Goal: Task Accomplishment & Management: Manage account settings

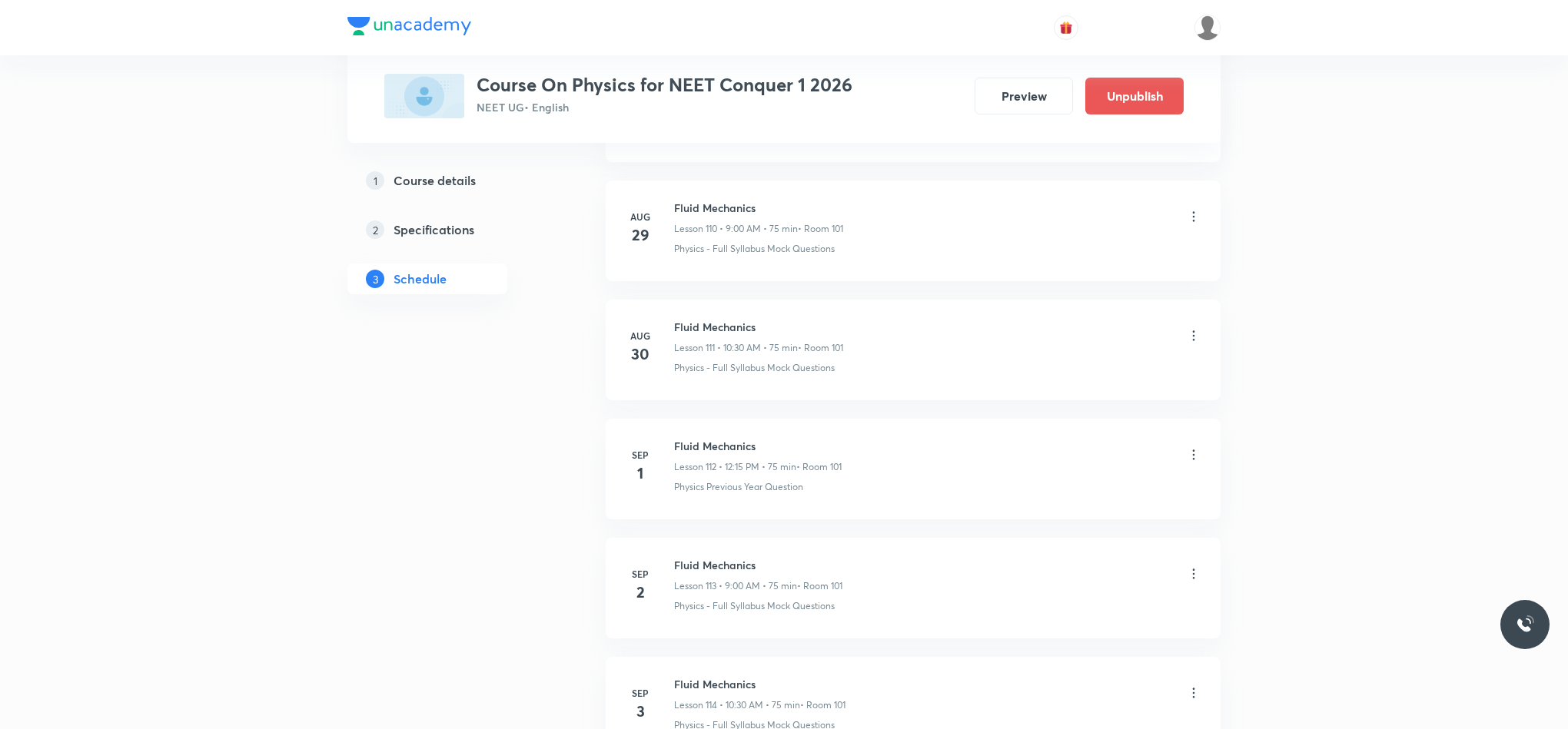
scroll to position [14173, 0]
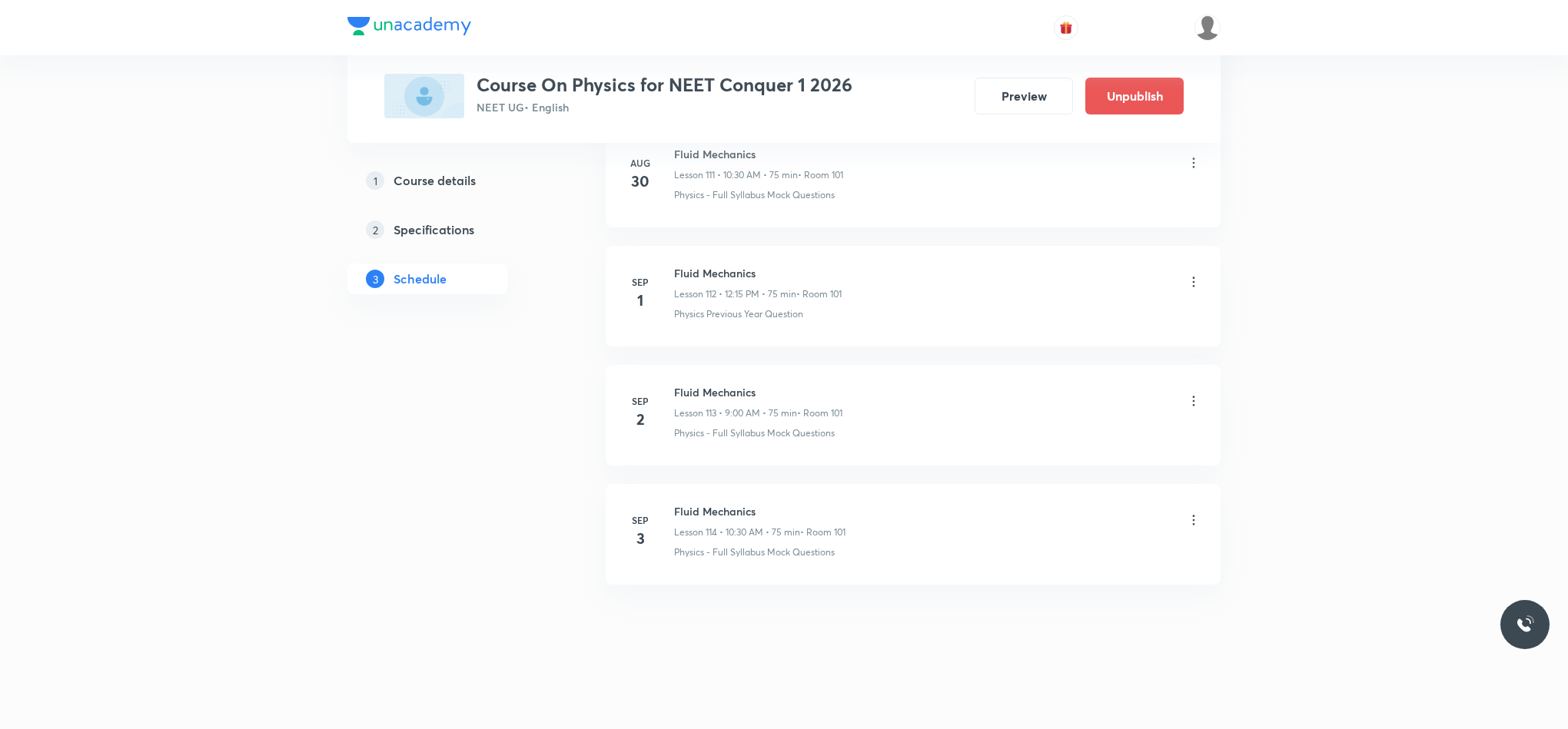
click at [1196, 521] on icon at bounding box center [1194, 520] width 15 height 15
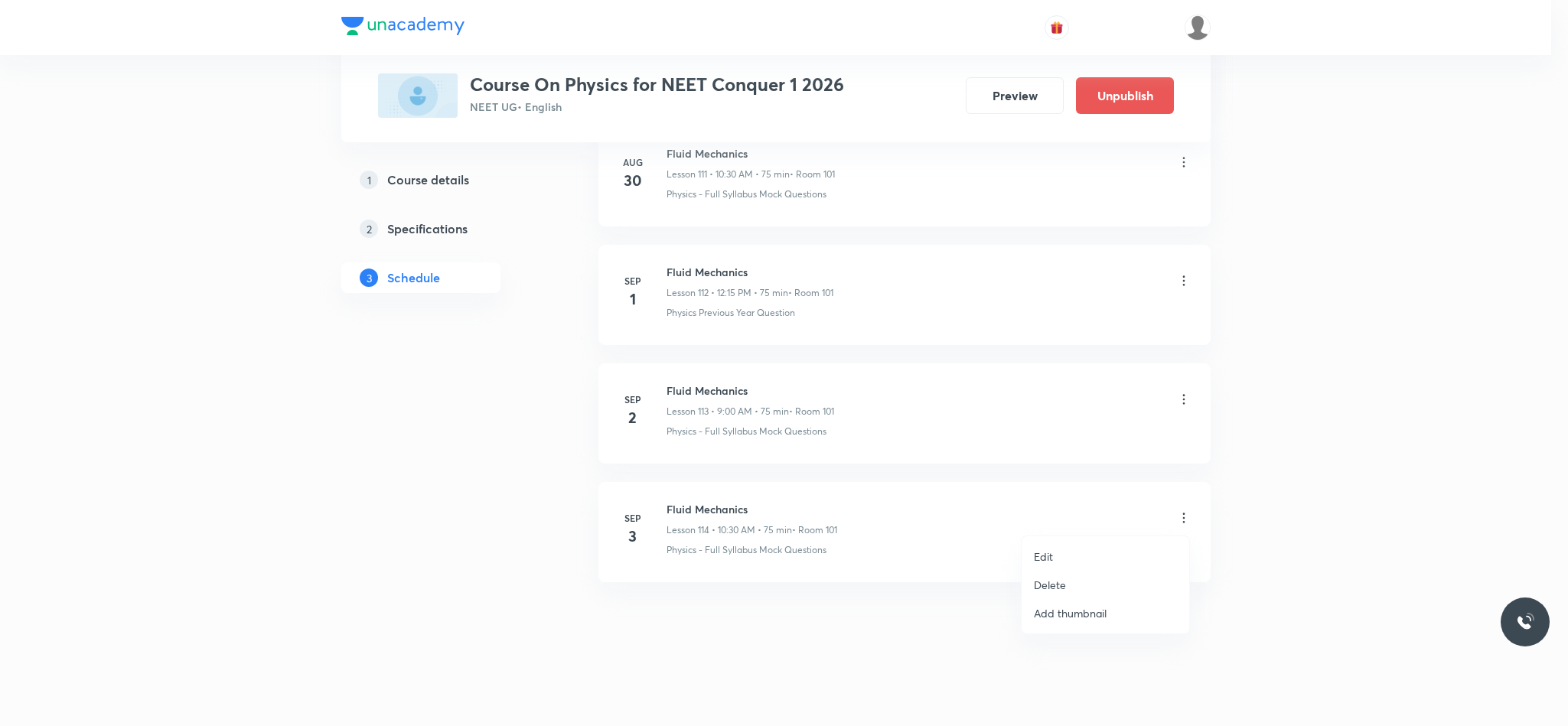
click at [1103, 583] on li "Delete" at bounding box center [1105, 585] width 168 height 28
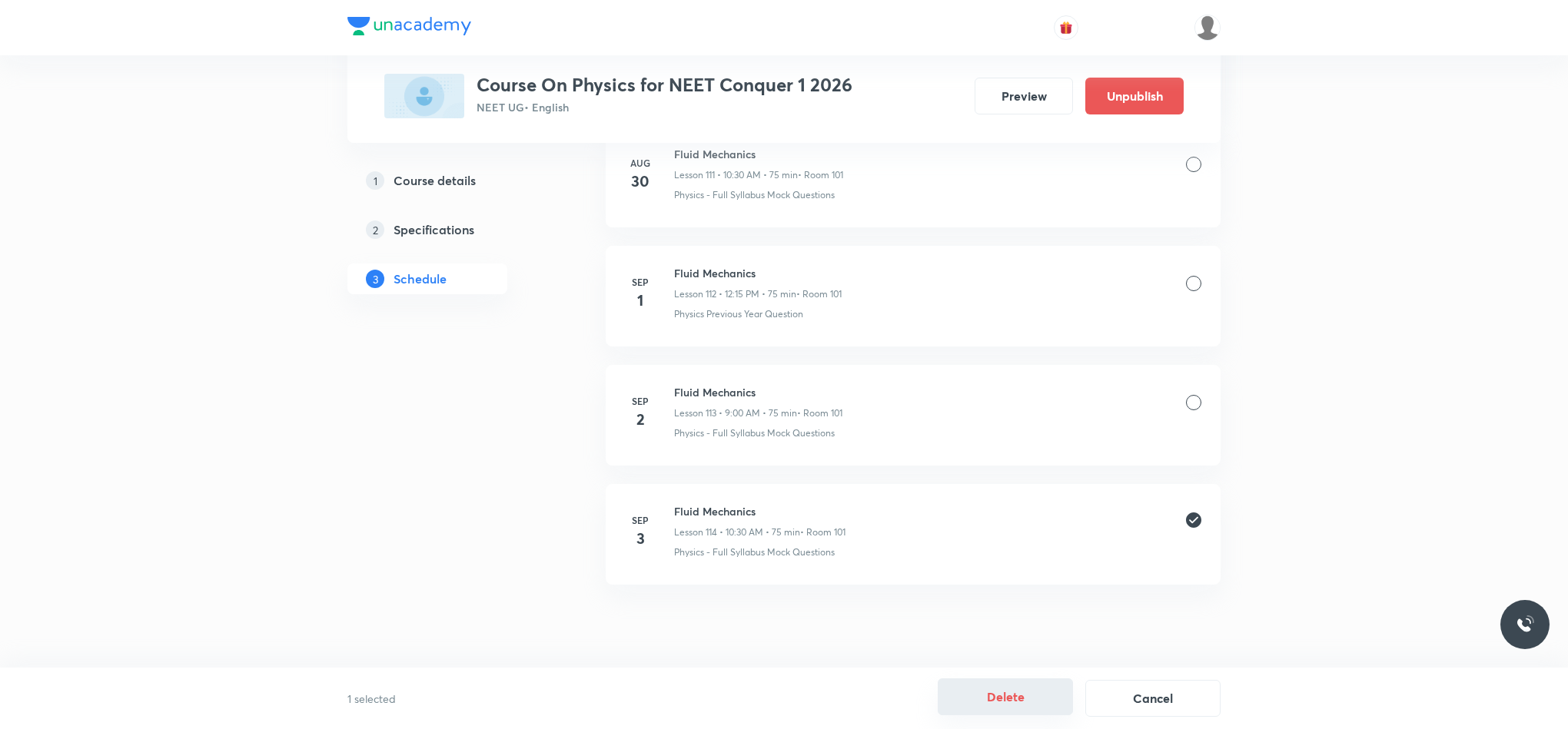
click at [996, 701] on button "Delete" at bounding box center [1005, 697] width 136 height 37
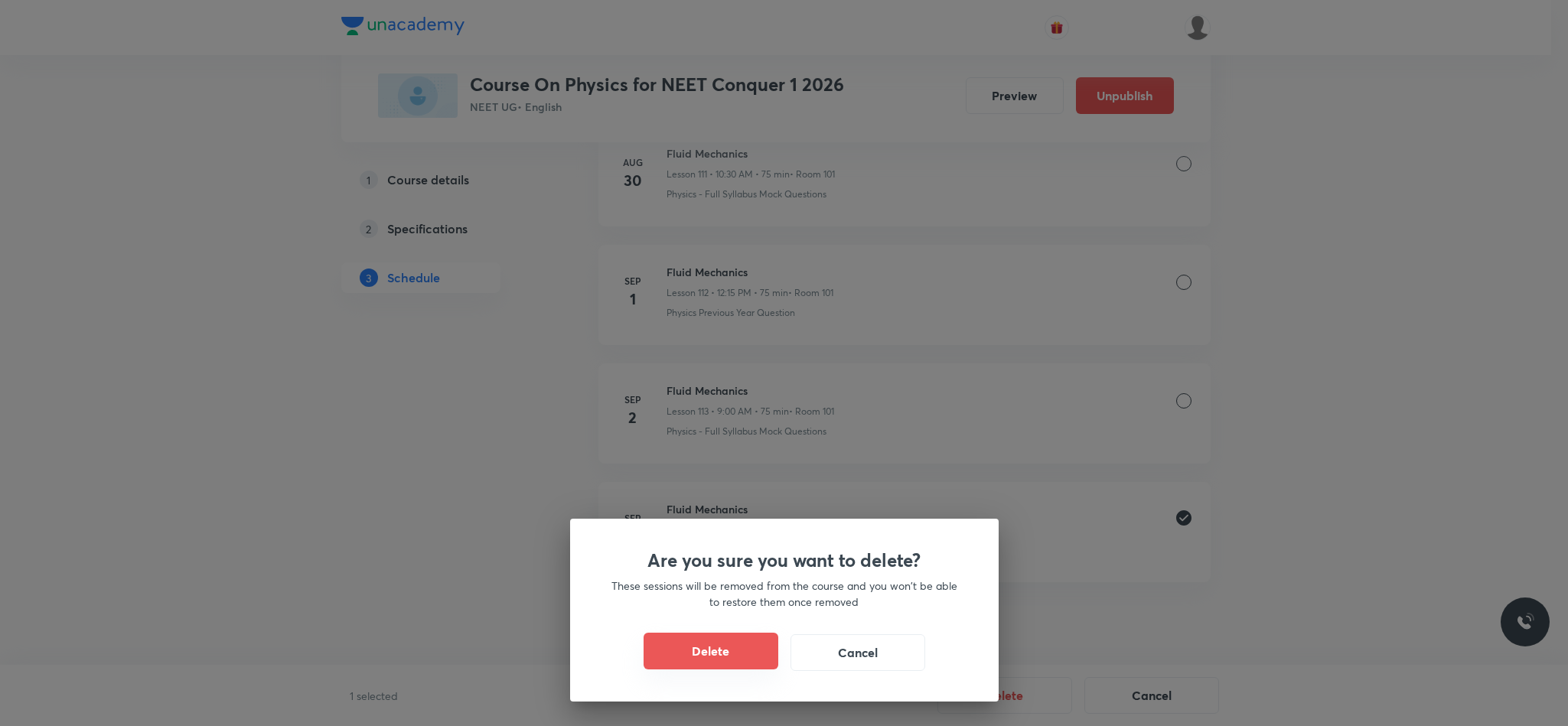
click at [734, 658] on button "Delete" at bounding box center [711, 651] width 135 height 37
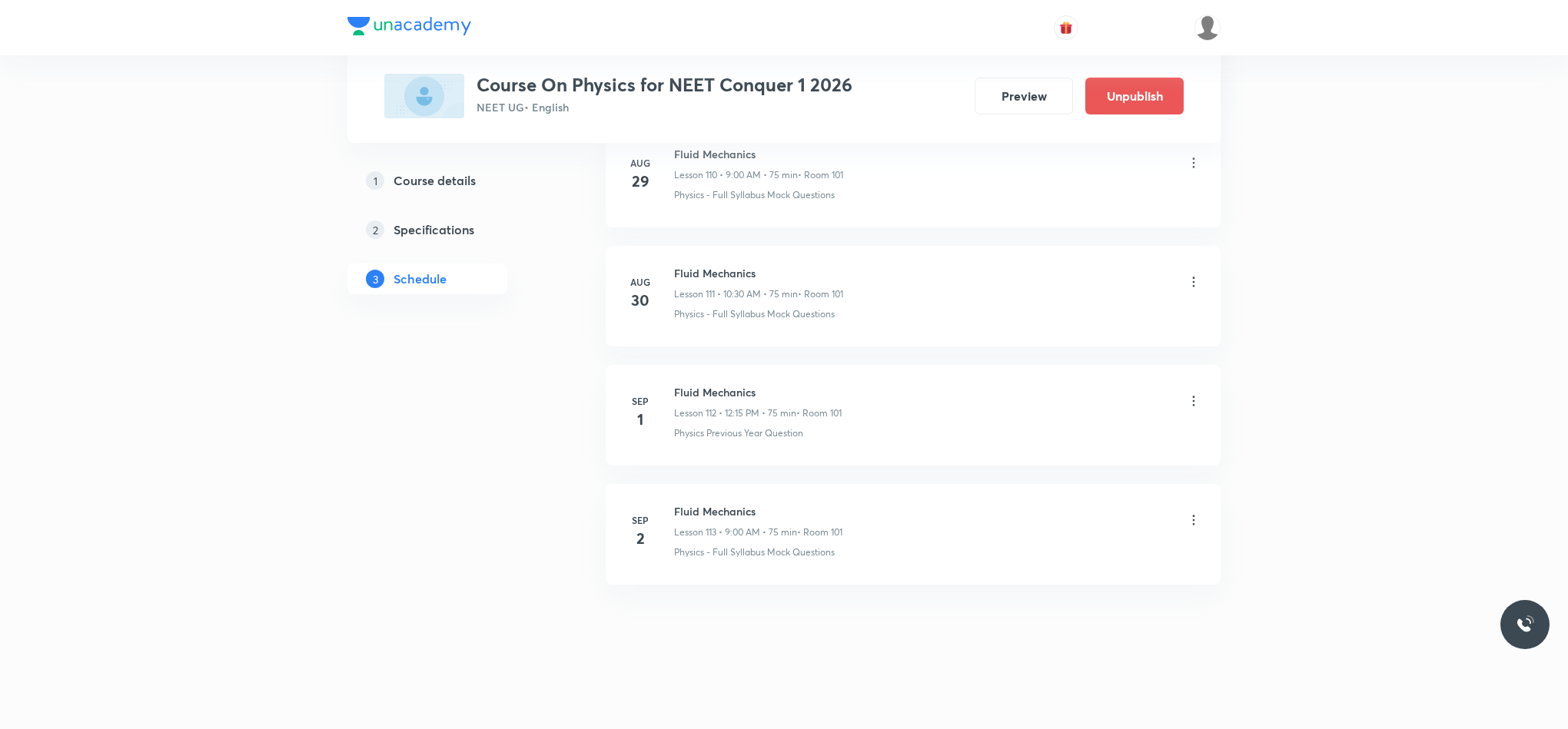
scroll to position [14054, 0]
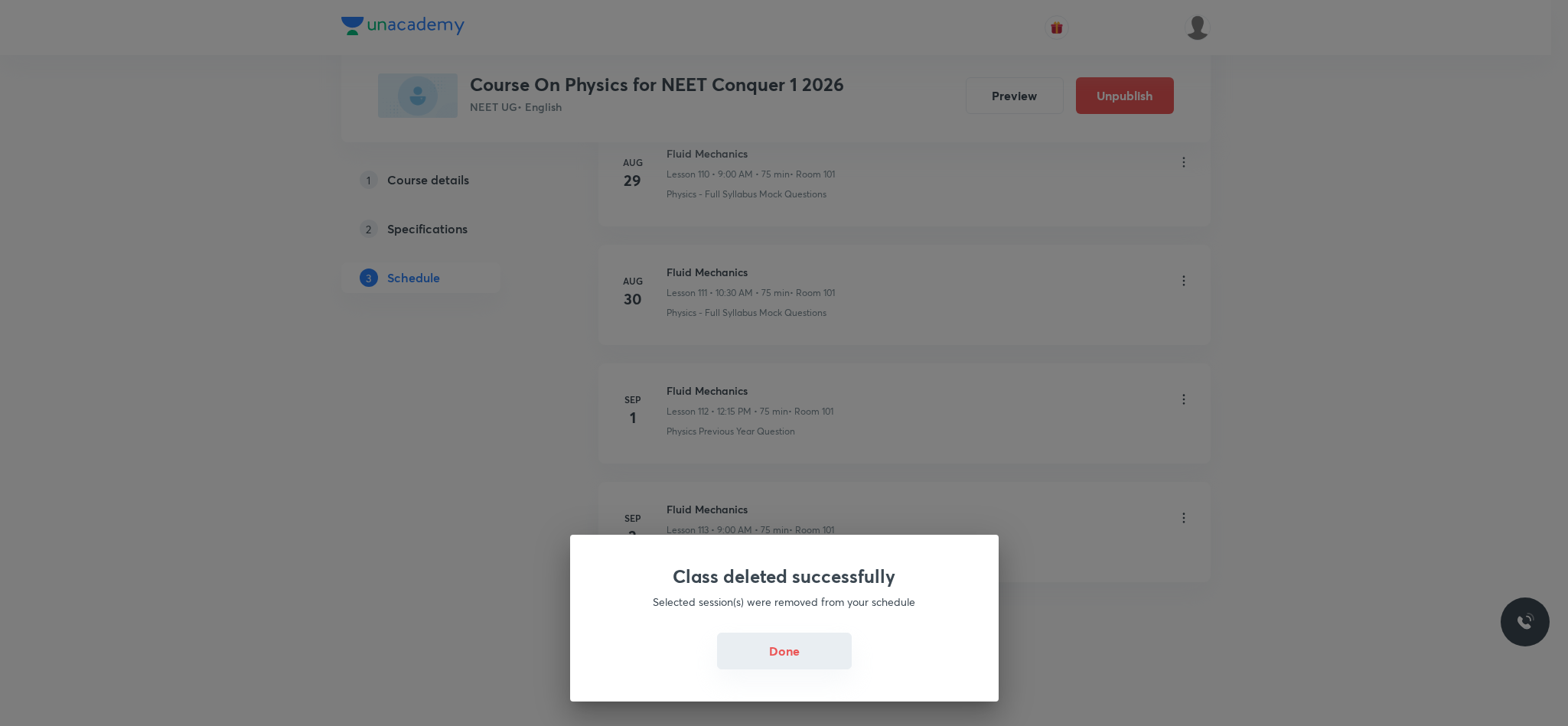
click at [760, 639] on button "Done" at bounding box center [784, 651] width 135 height 37
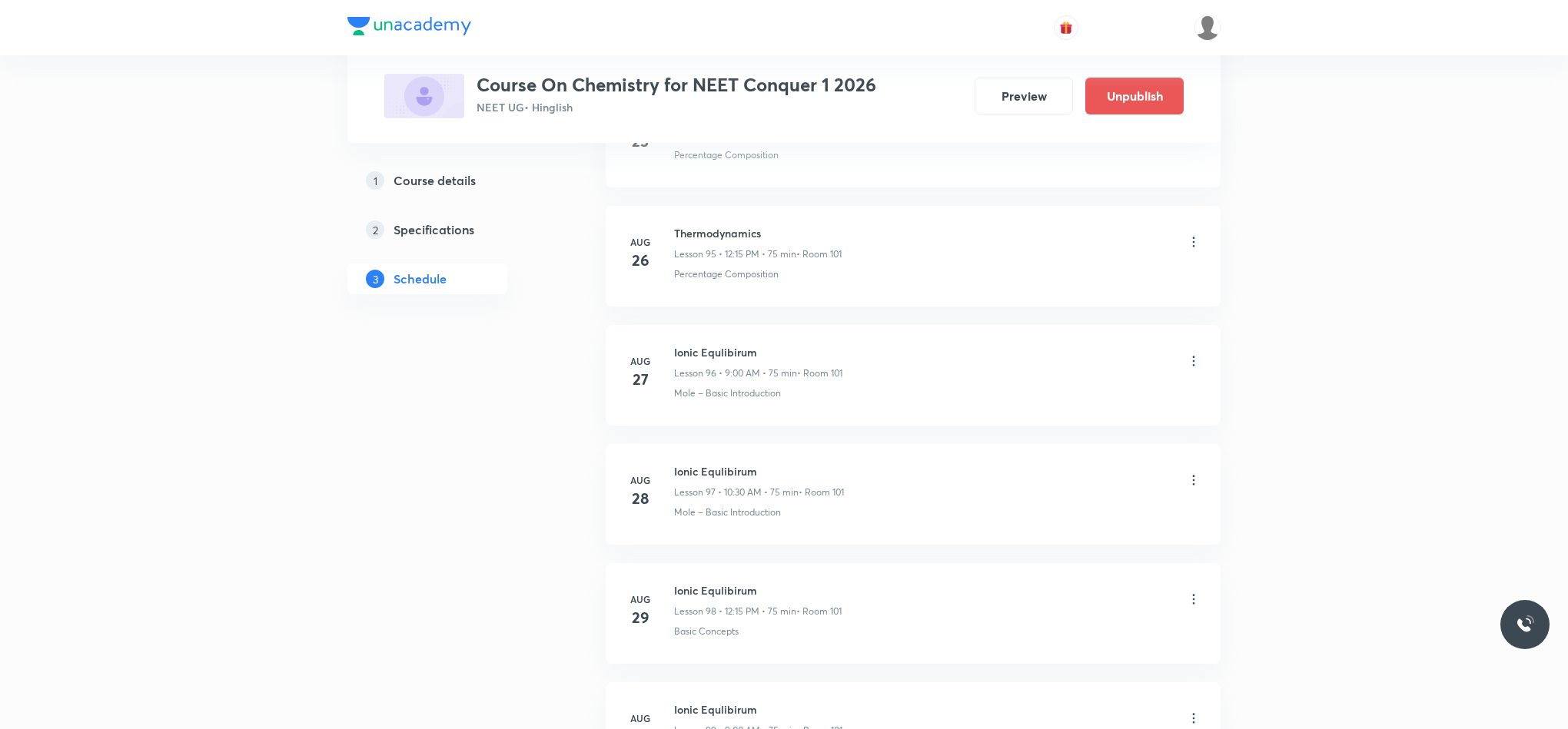
scroll to position [12734, 0]
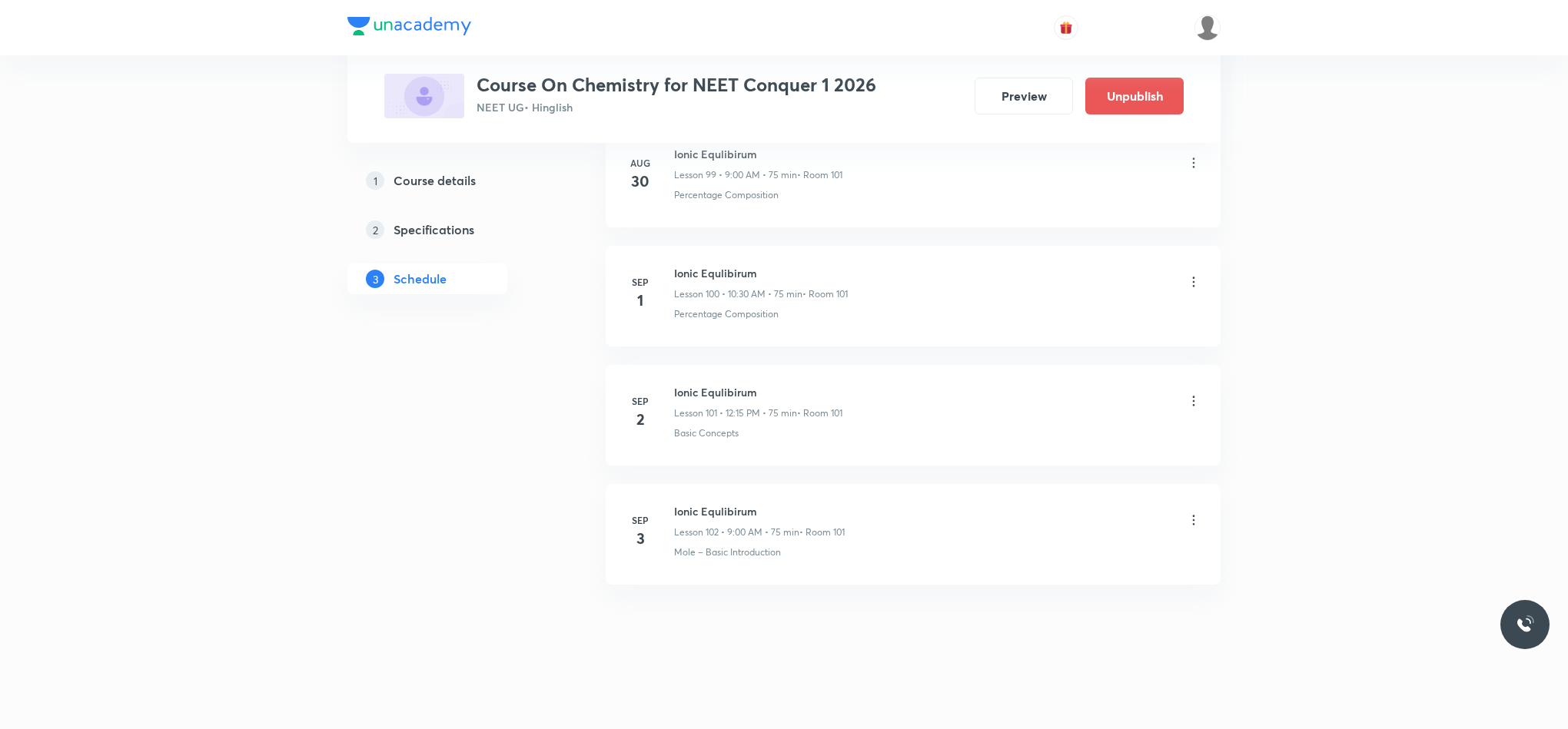
click at [1195, 522] on icon at bounding box center [1194, 520] width 15 height 15
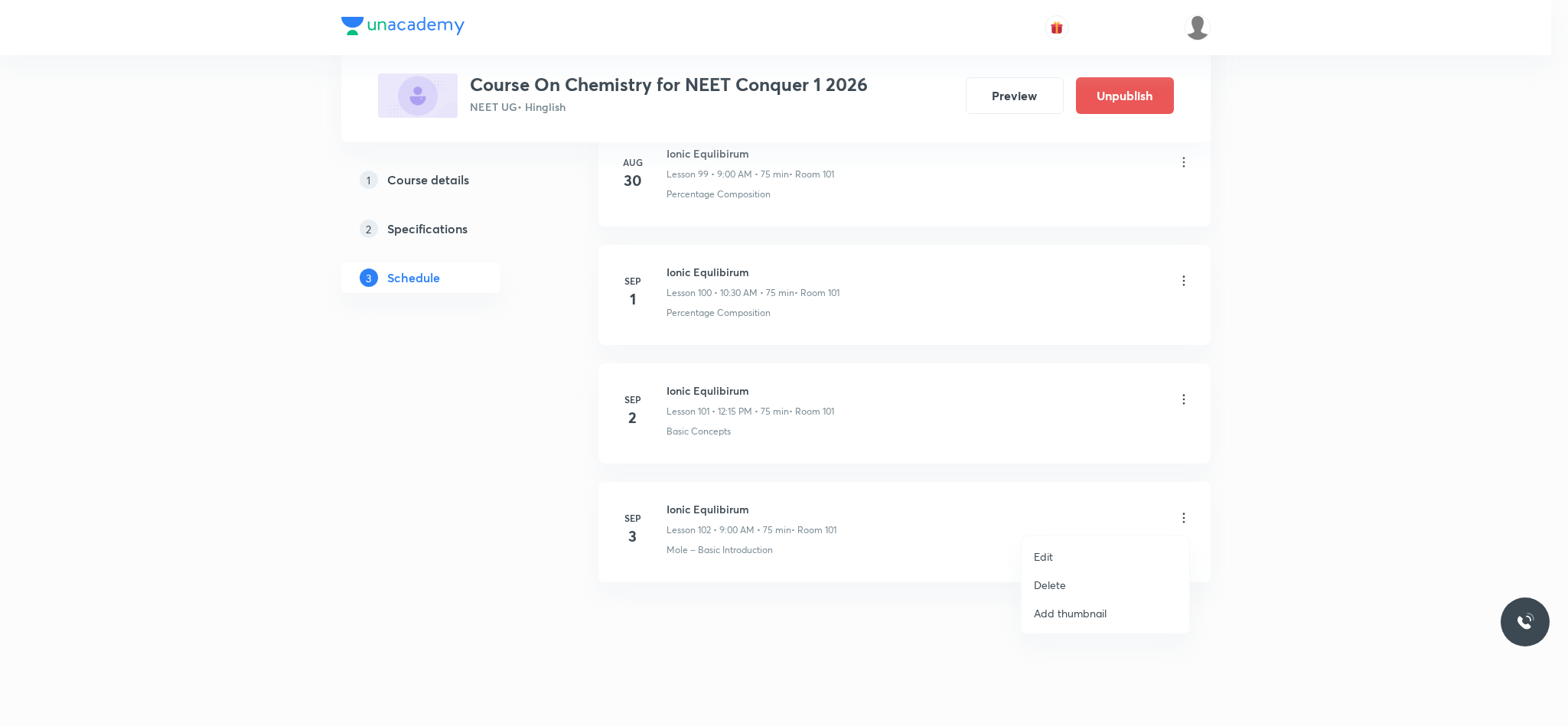
click at [1103, 583] on li "Delete" at bounding box center [1105, 585] width 168 height 28
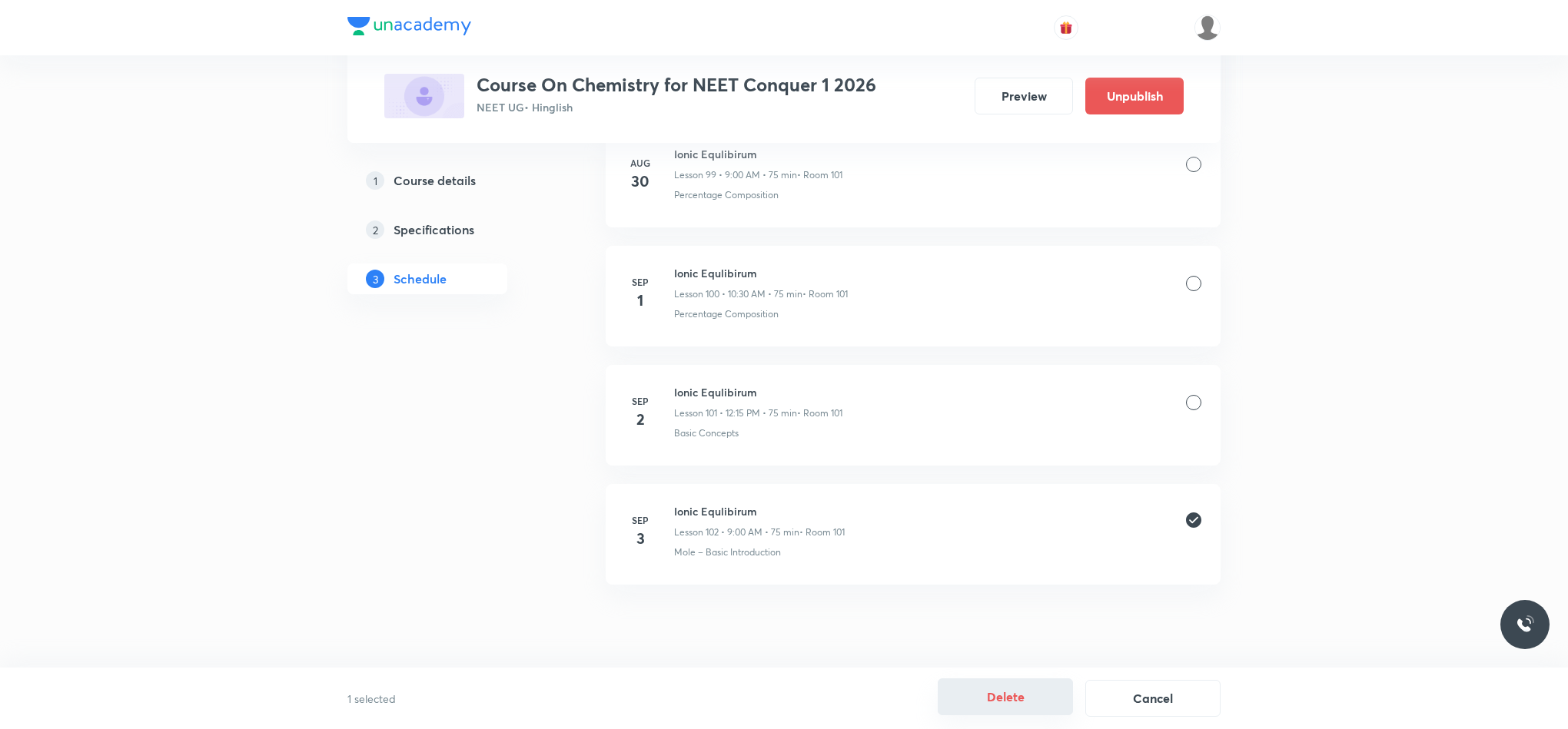
click at [997, 699] on button "Delete" at bounding box center [1005, 697] width 136 height 37
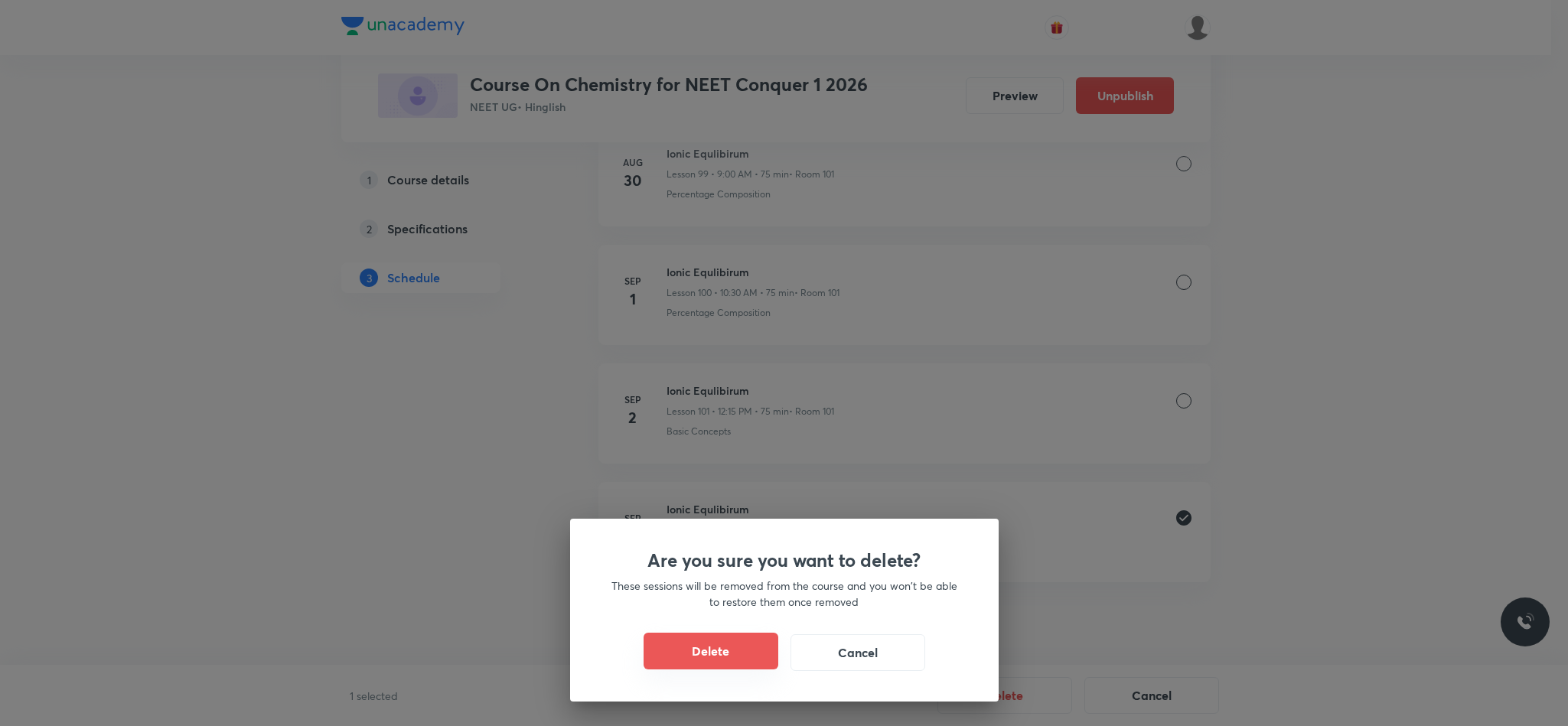
click at [753, 648] on button "Delete" at bounding box center [711, 651] width 135 height 37
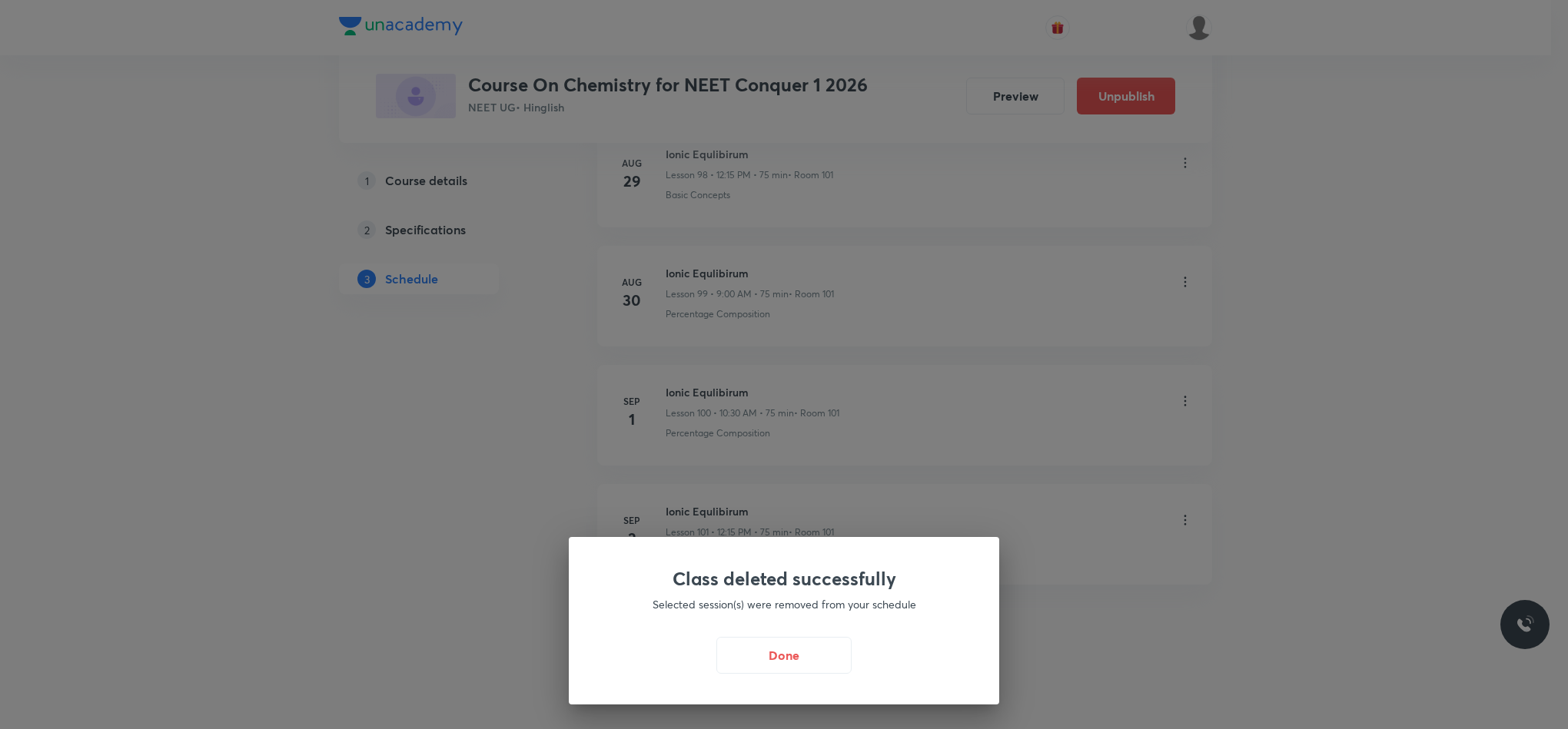
scroll to position [12615, 0]
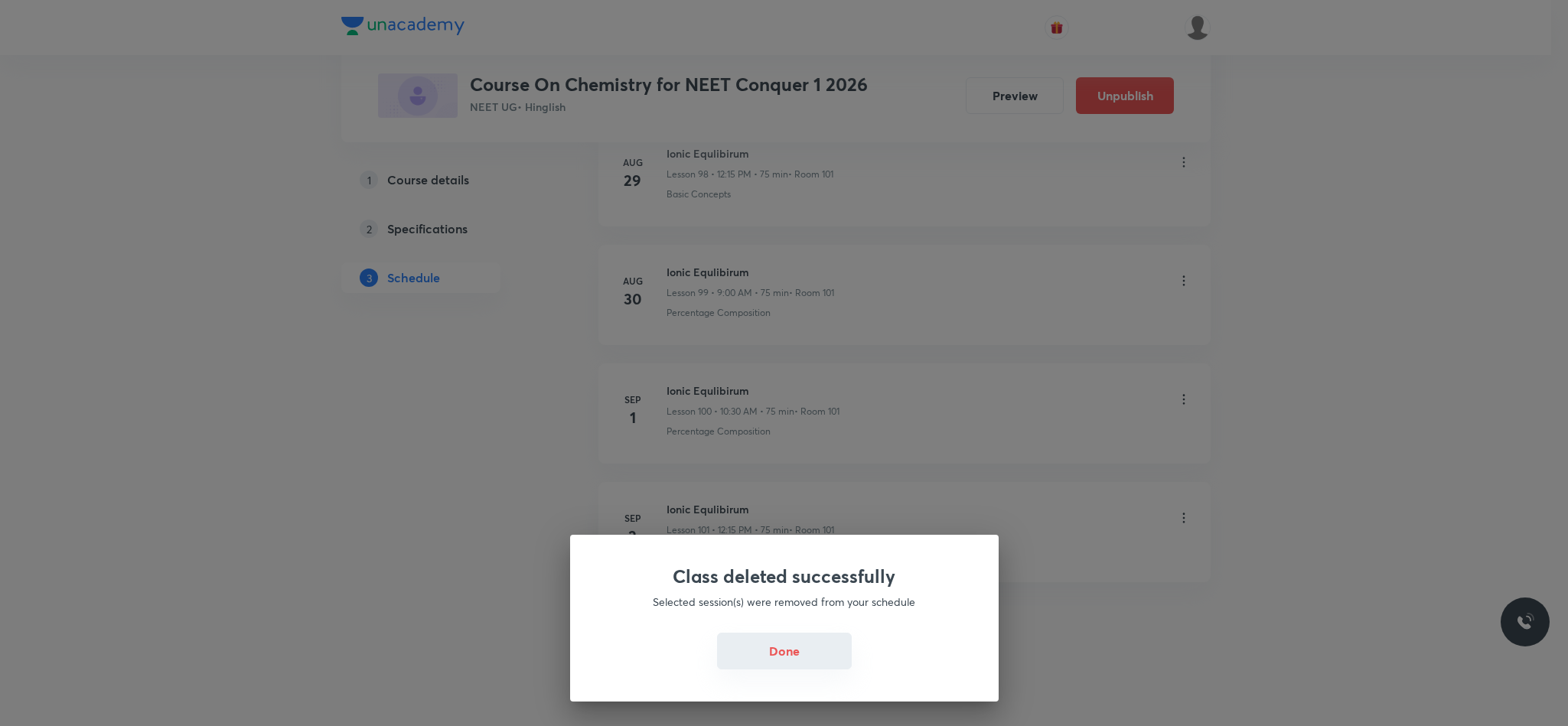
click at [814, 660] on button "Done" at bounding box center [784, 651] width 135 height 37
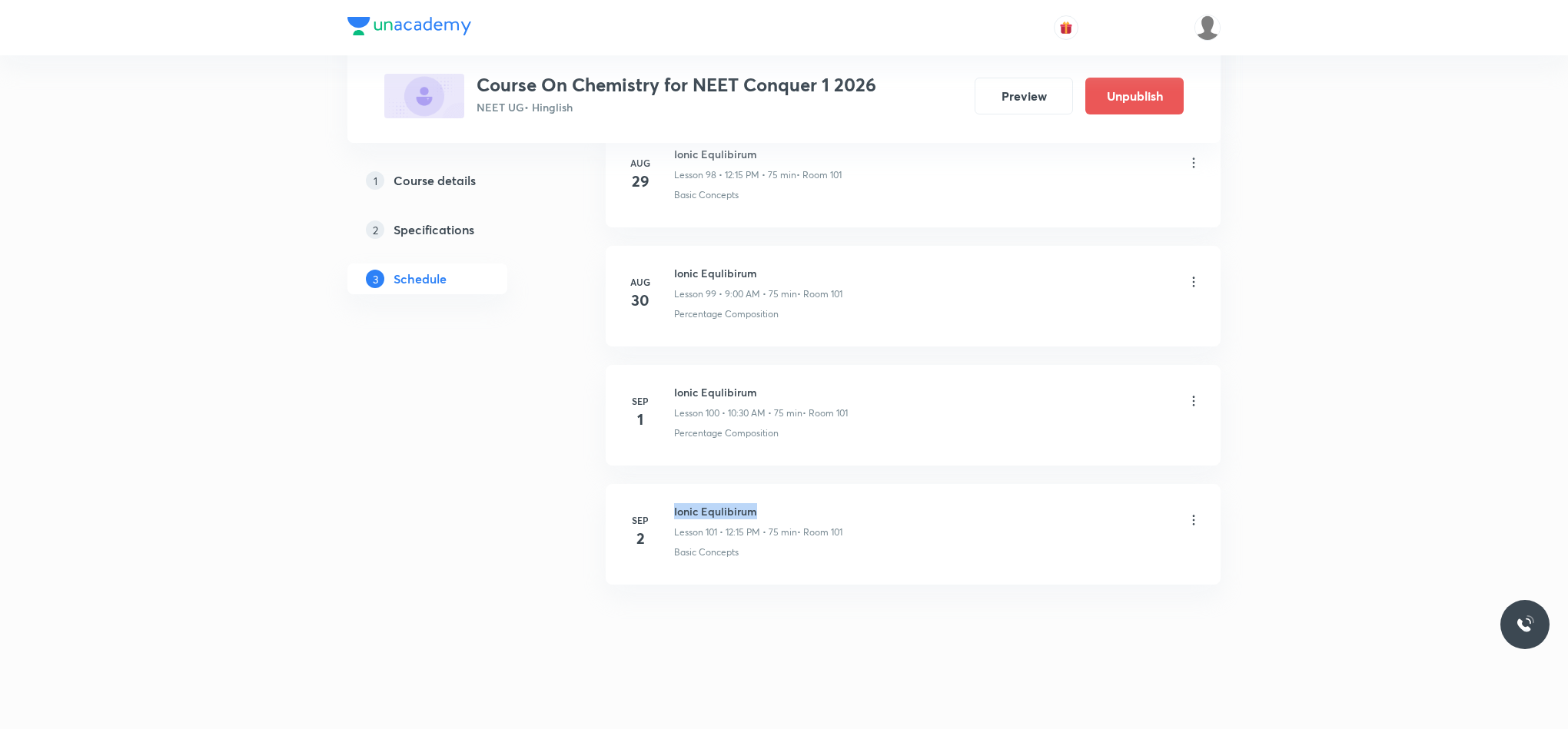
drag, startPoint x: 674, startPoint y: 506, endPoint x: 777, endPoint y: 506, distance: 103.0
click at [777, 506] on h6 "Ionic Equlibirum" at bounding box center [758, 511] width 169 height 16
copy h6 "Ionic Equlibirum"
click at [833, 486] on li "Sep 2 Ionic Equlibirum Lesson 101 • 12:15 PM • 75 min • Room 101 Basic Concepts" at bounding box center [913, 535] width 615 height 100
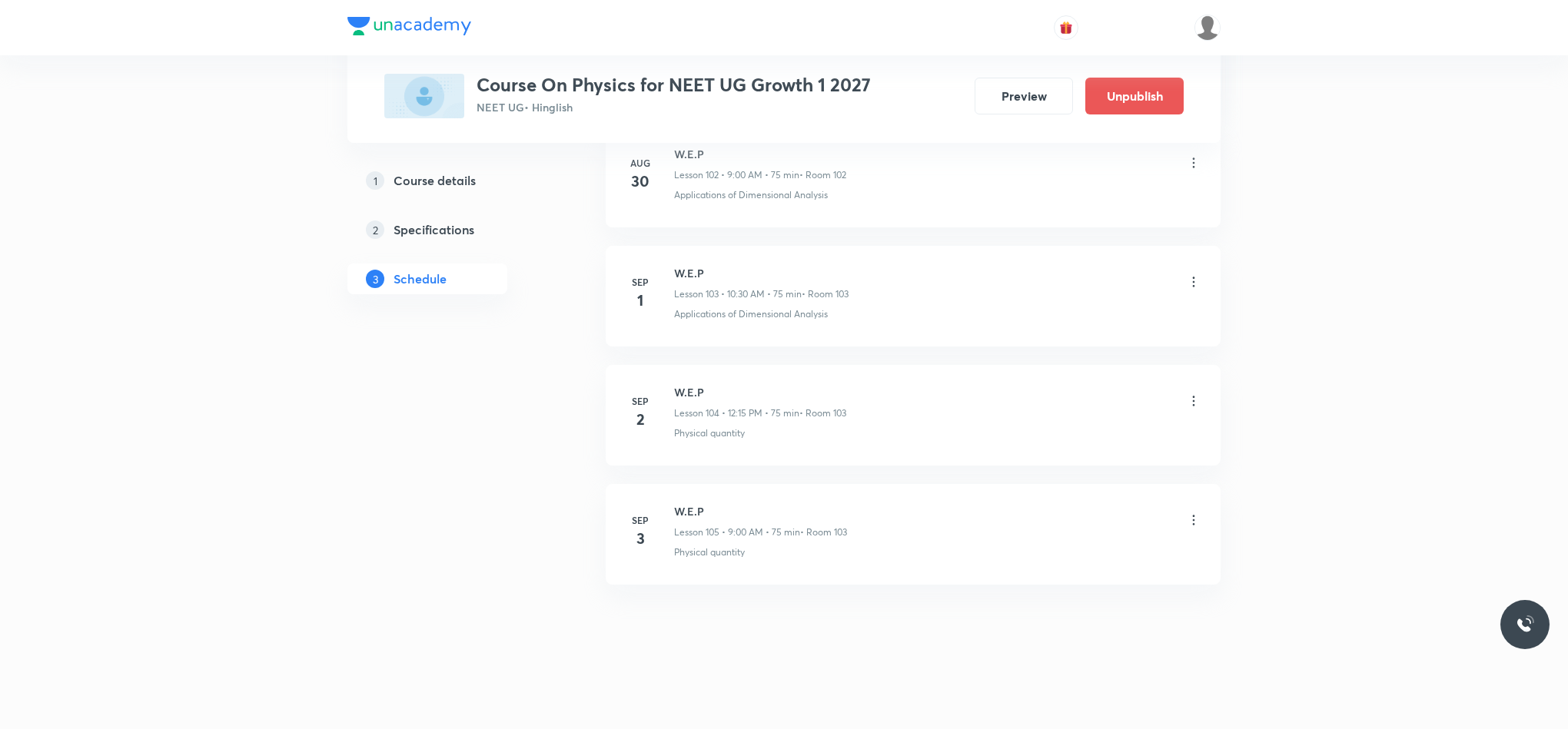
click at [1194, 519] on icon at bounding box center [1194, 520] width 15 height 15
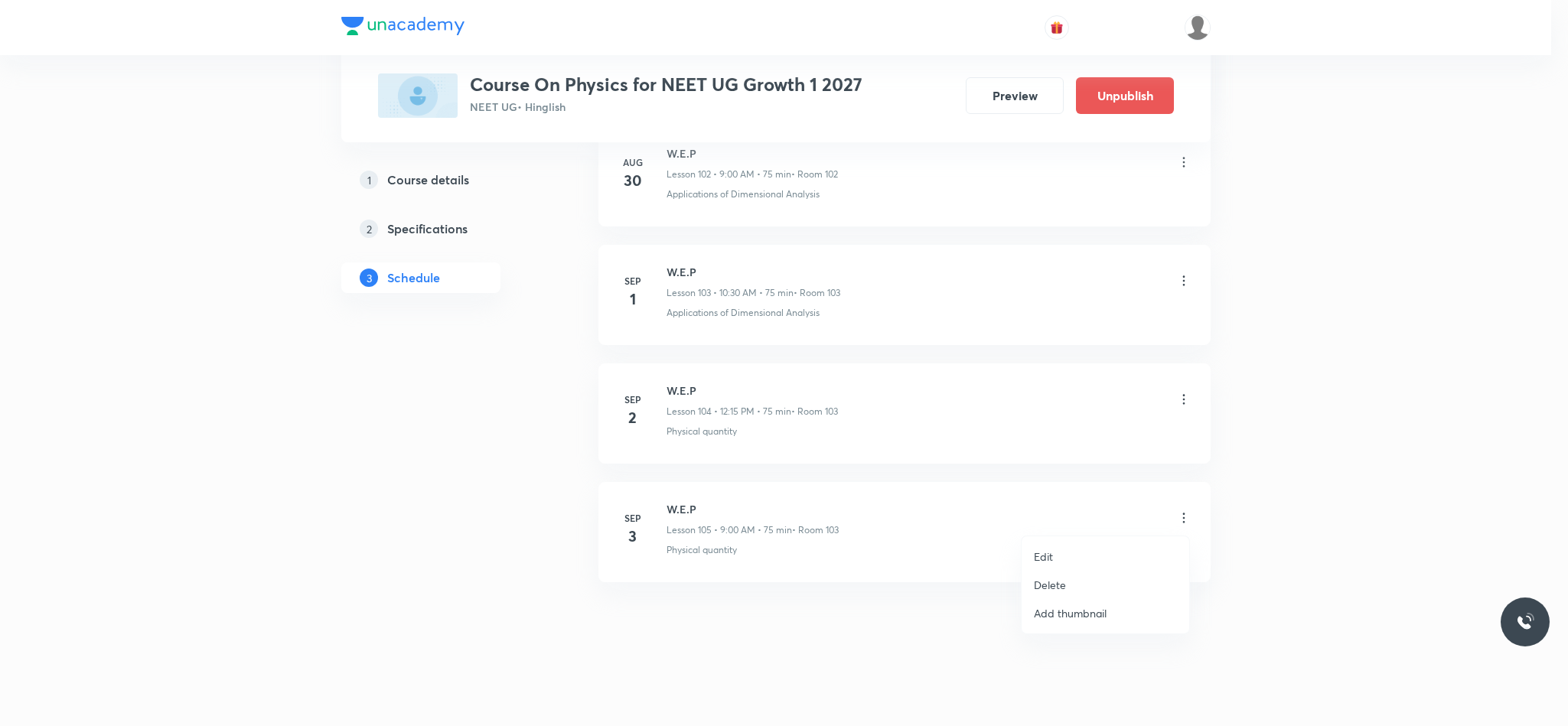
click at [1052, 593] on p "Delete" at bounding box center [1050, 584] width 32 height 16
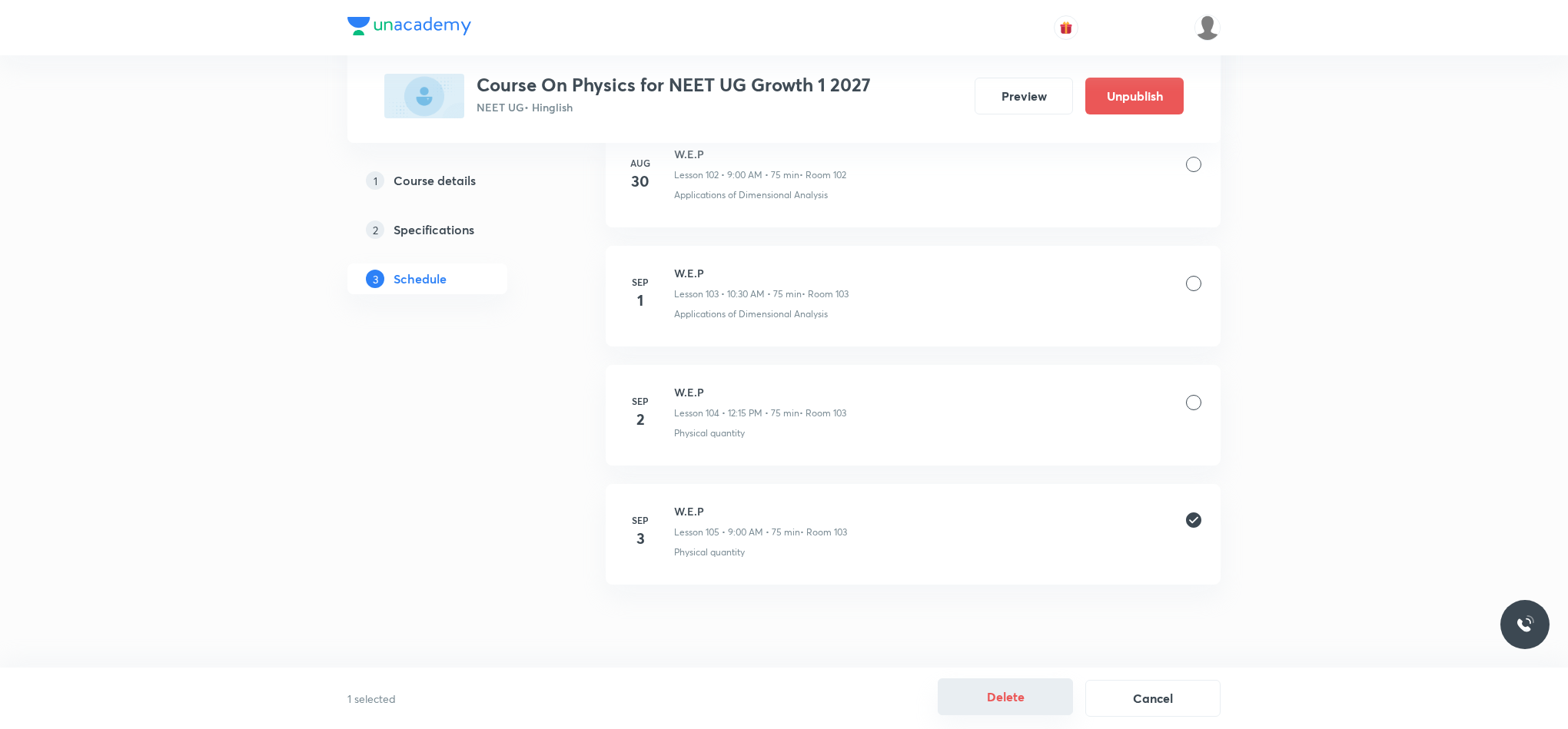
click at [998, 693] on button "Delete" at bounding box center [1005, 697] width 136 height 37
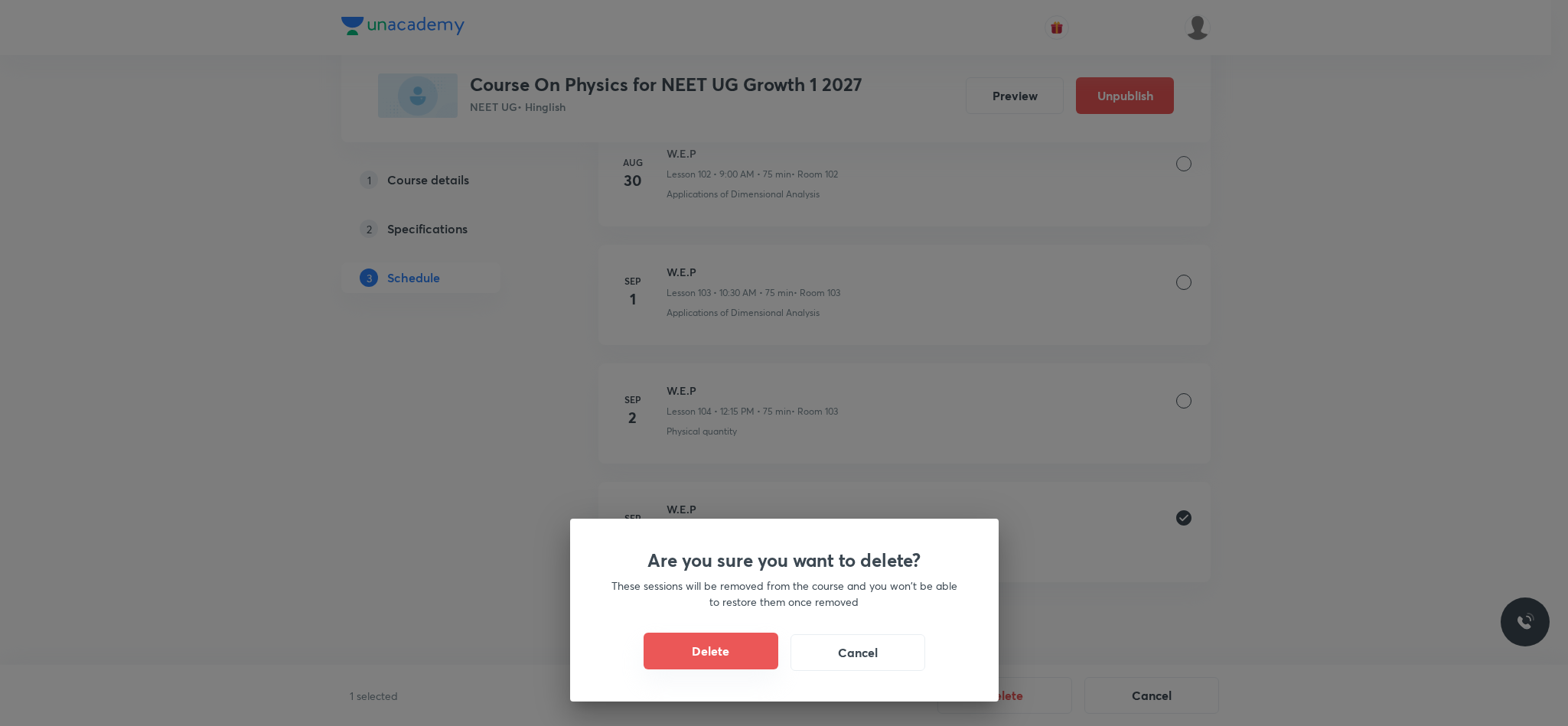
click at [686, 641] on button "Delete" at bounding box center [711, 651] width 135 height 37
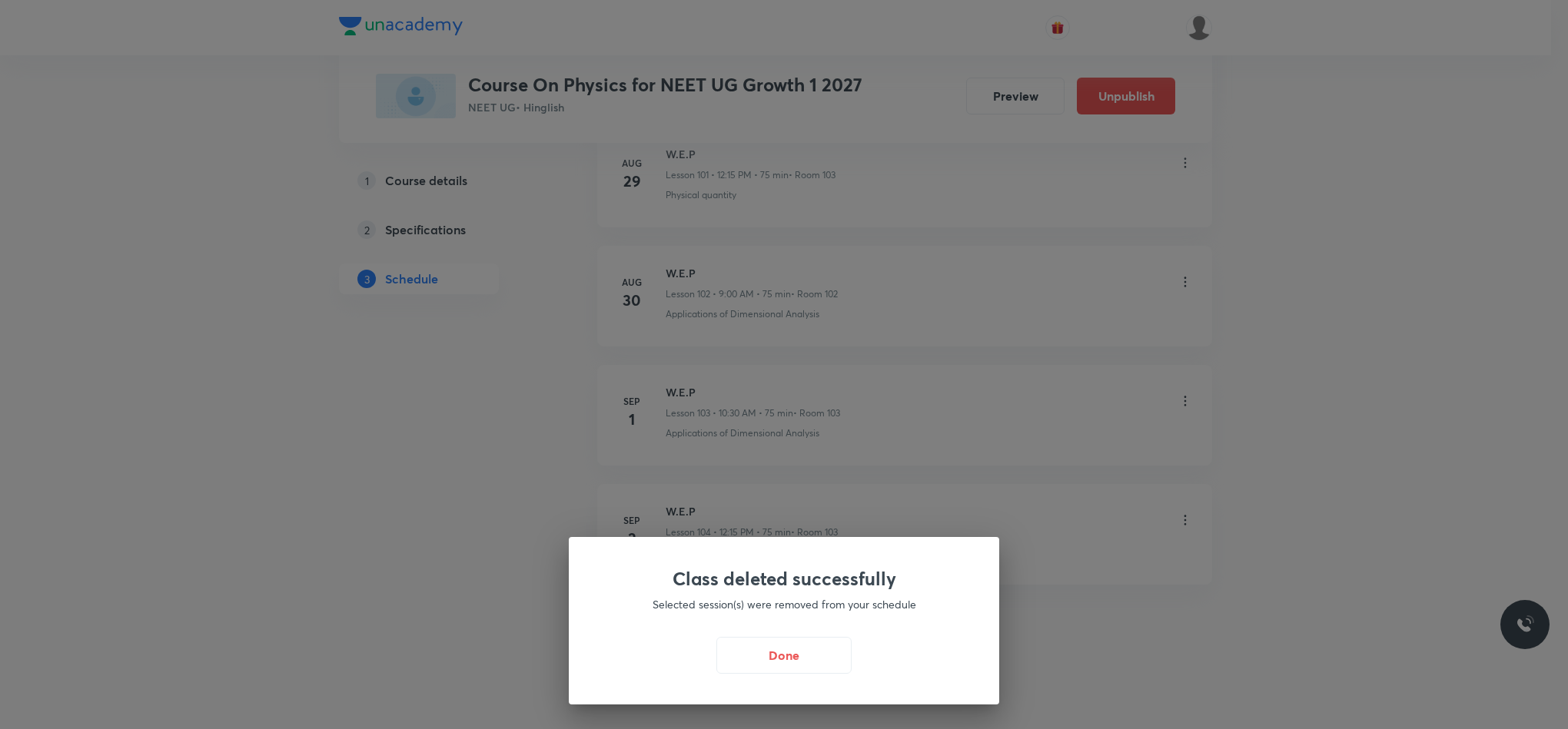
scroll to position [13074, 0]
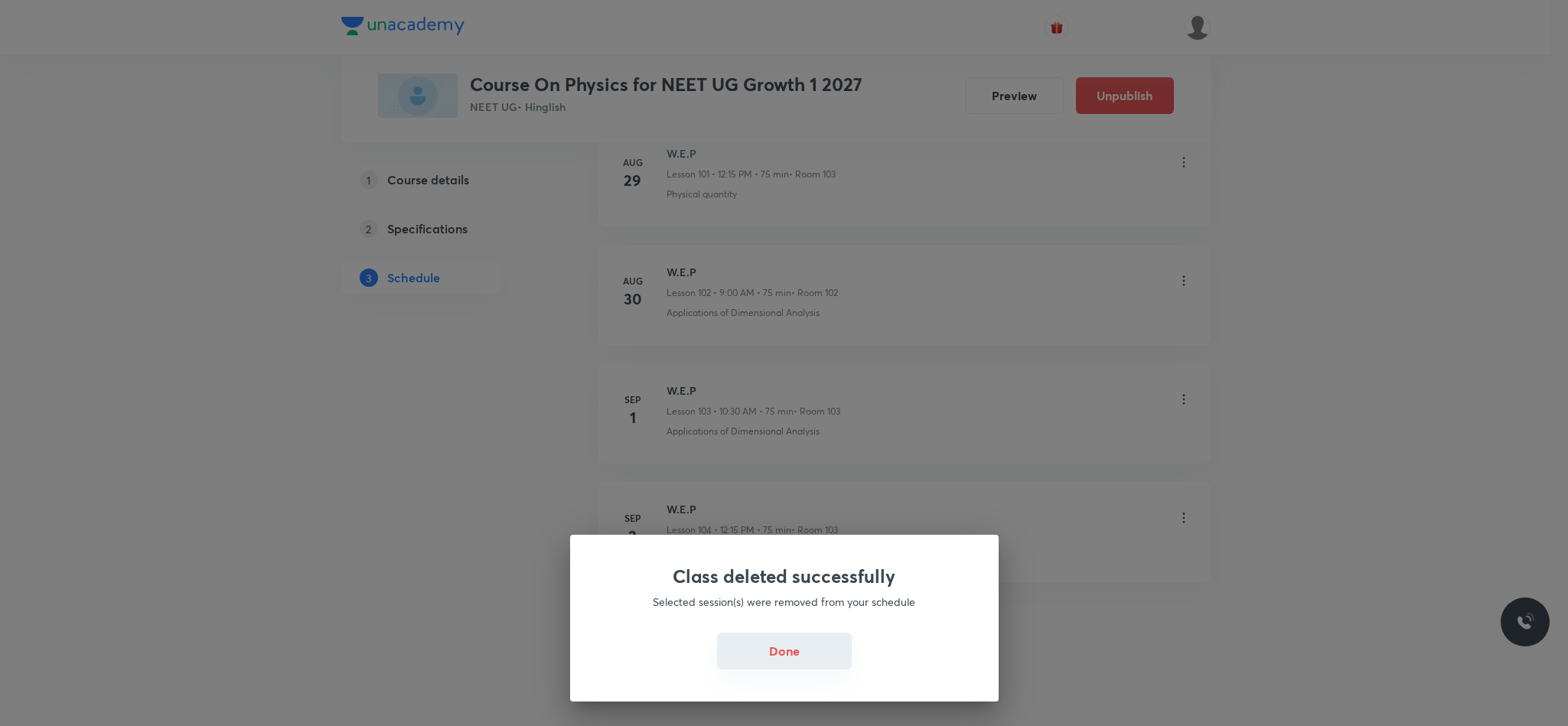
click at [781, 650] on button "Done" at bounding box center [784, 651] width 135 height 37
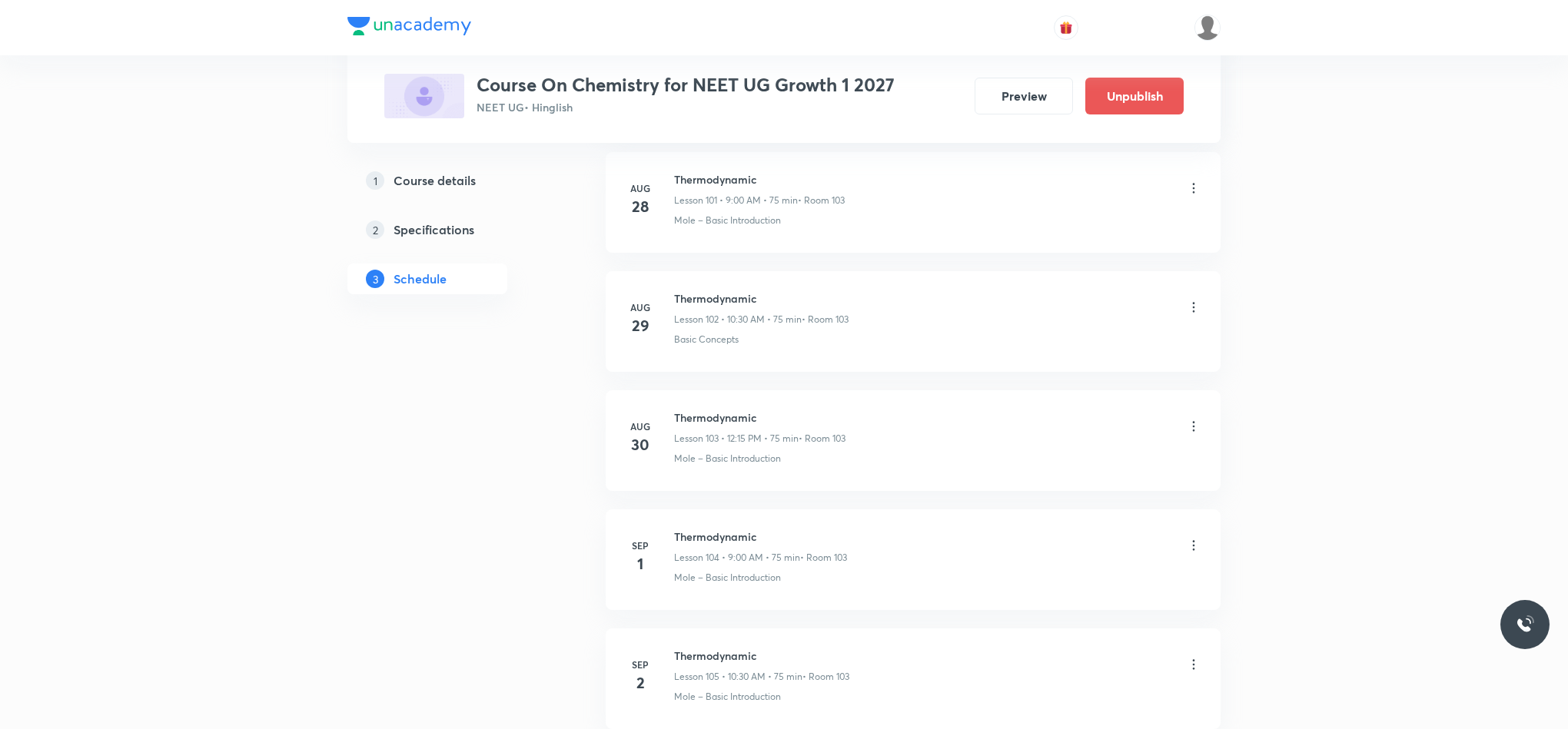
scroll to position [13313, 0]
